Goal: Information Seeking & Learning: Learn about a topic

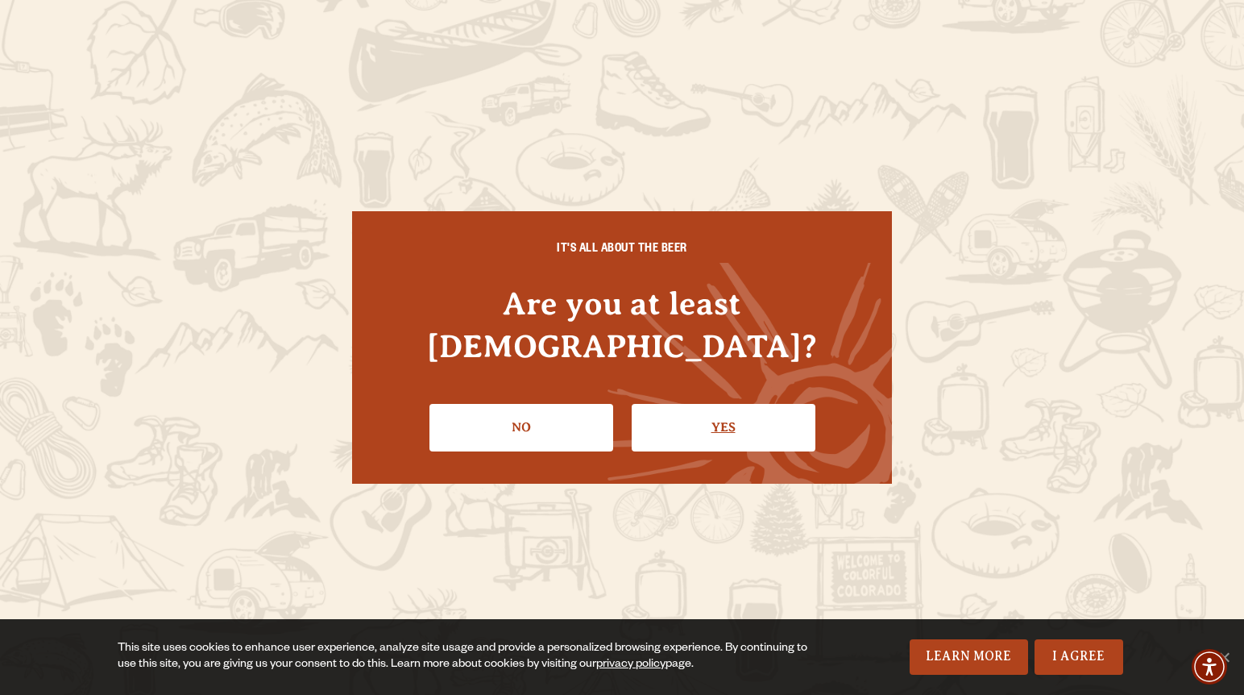
click at [648, 404] on link "Yes" at bounding box center [724, 427] width 184 height 47
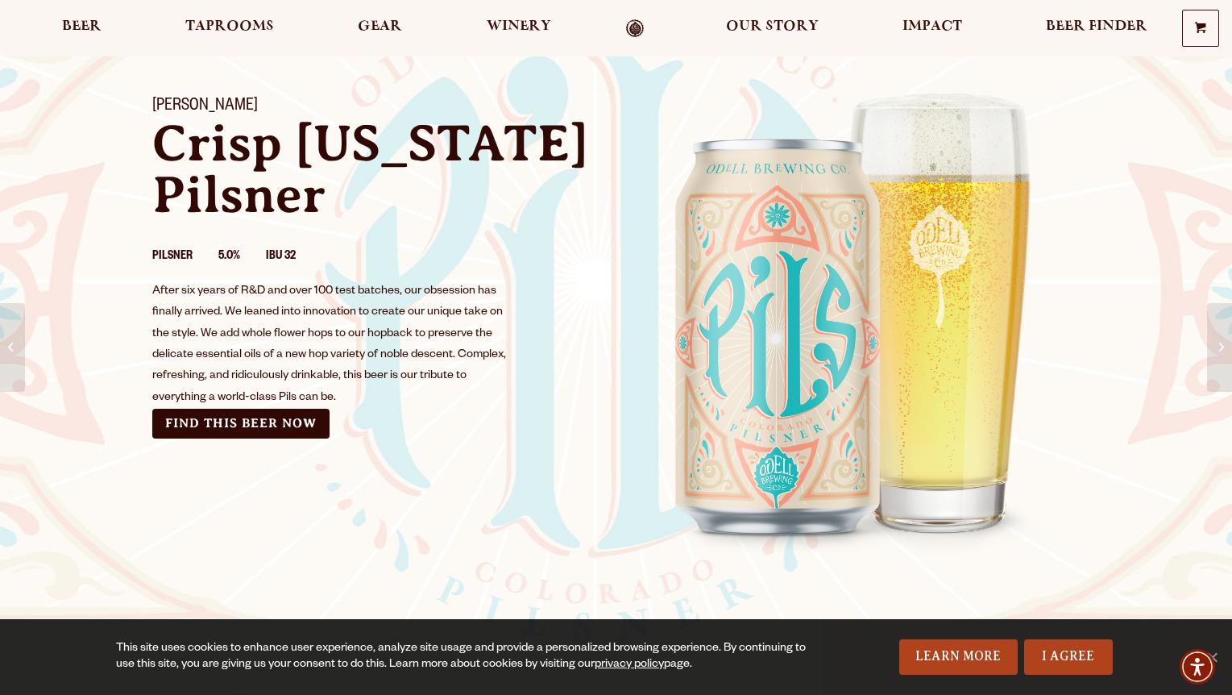
scroll to position [103, 0]
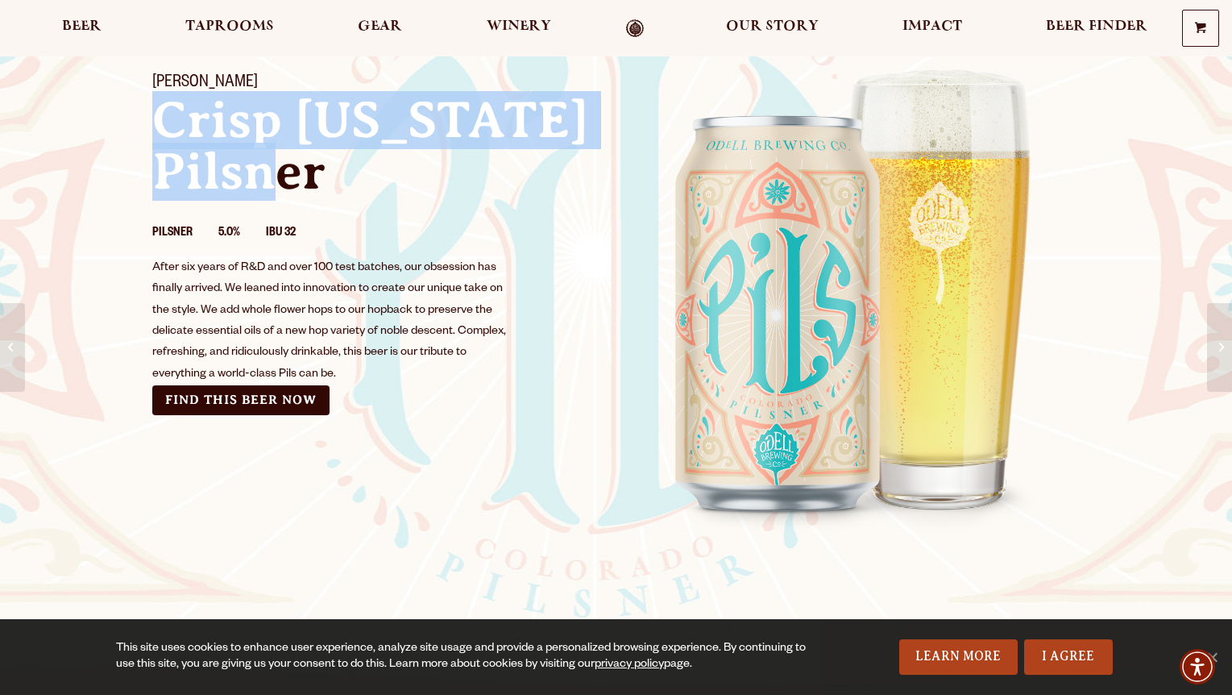
drag, startPoint x: 236, startPoint y: 171, endPoint x: 121, endPoint y: 114, distance: 128.3
click at [121, 114] on div "[PERSON_NAME] Crisp [US_STATE] Pilsner Pilsner 5.0% IBU 32 After six years of R…" at bounding box center [616, 300] width 1232 height 492
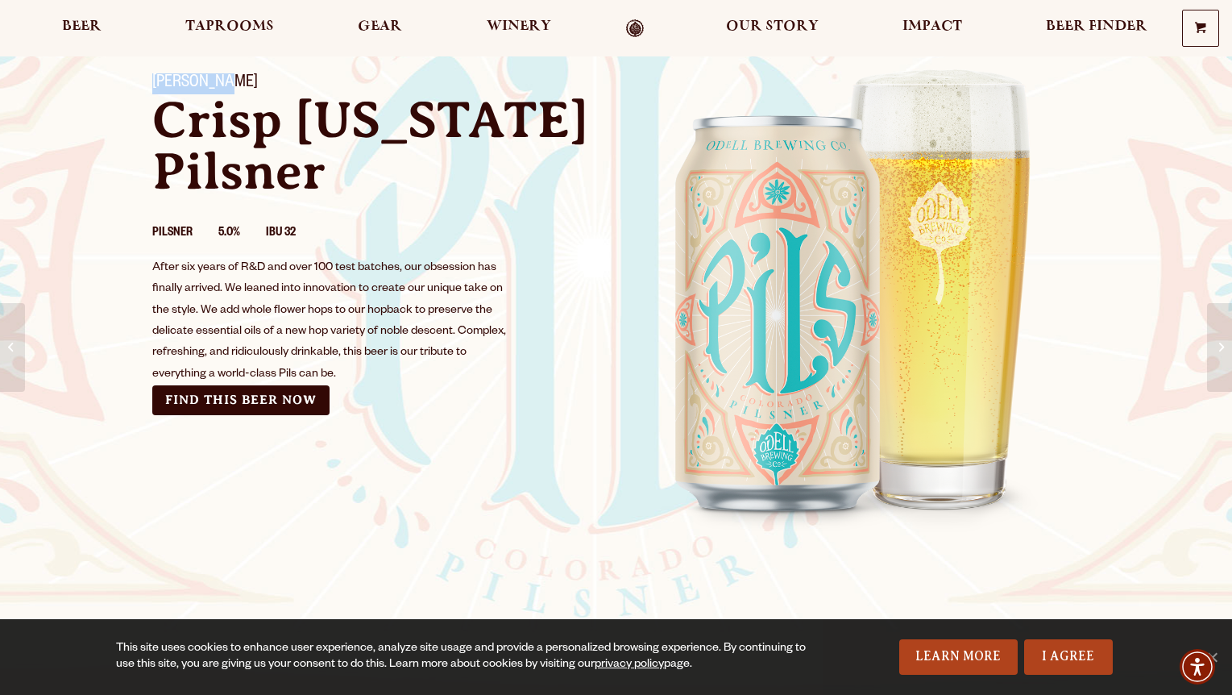
drag, startPoint x: 154, startPoint y: 76, endPoint x: 193, endPoint y: 71, distance: 39.8
click at [233, 78] on h1 "[PERSON_NAME]" at bounding box center [374, 83] width 445 height 21
copy h1 "[PERSON_NAME]"
